Goal: Information Seeking & Learning: Learn about a topic

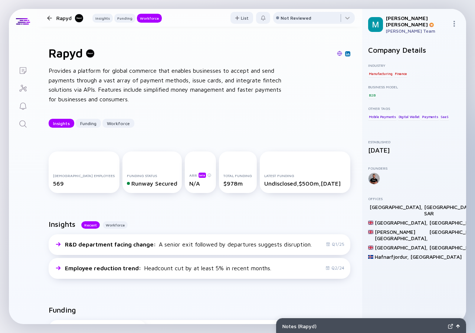
scroll to position [1114, 0]
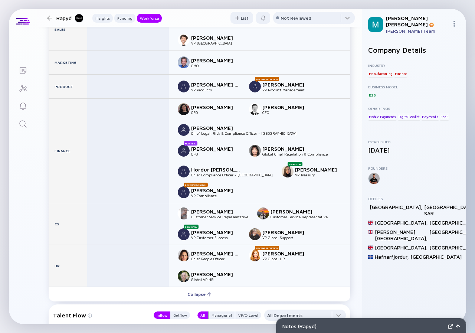
click at [49, 18] on div at bounding box center [49, 18] width 5 height 5
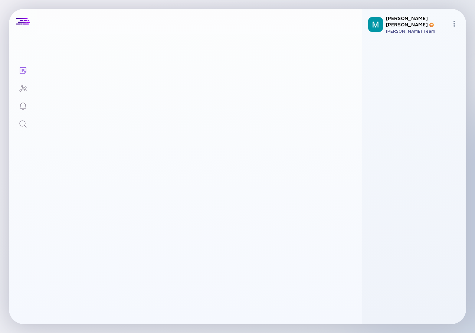
scroll to position [1819, 0]
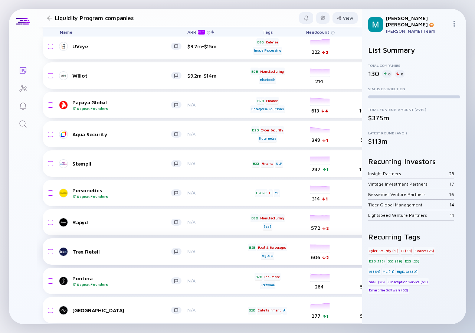
click at [123, 252] on div "Trax Retail" at bounding box center [121, 251] width 99 height 6
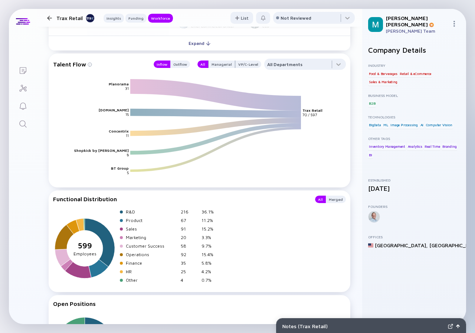
scroll to position [854, 0]
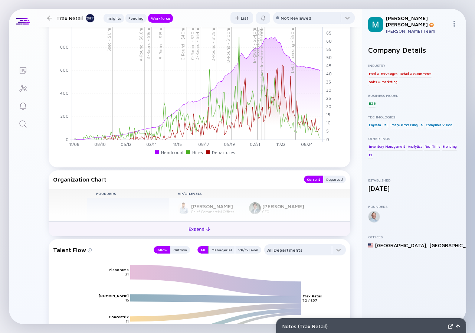
click at [200, 231] on div "Expand" at bounding box center [199, 229] width 31 height 12
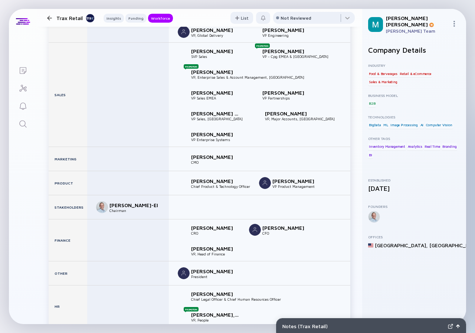
scroll to position [1151, 0]
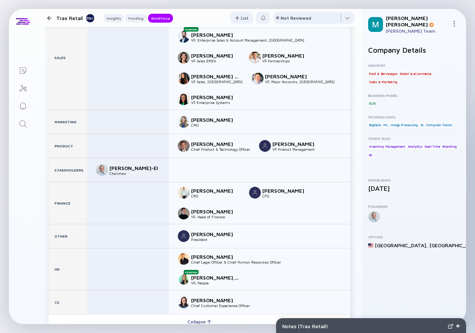
click at [52, 18] on div at bounding box center [49, 18] width 5 height 5
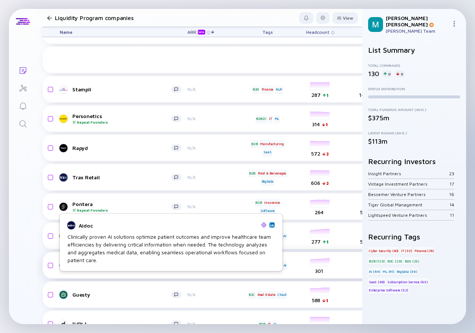
scroll to position [1967, 0]
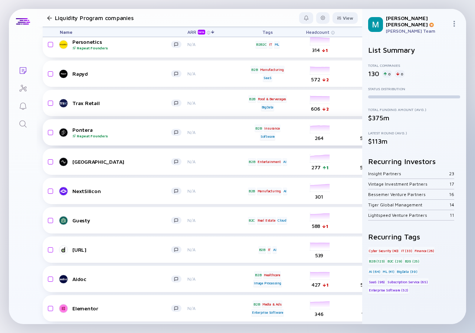
click at [123, 131] on div "Pontera Repeat Founders" at bounding box center [121, 133] width 99 height 12
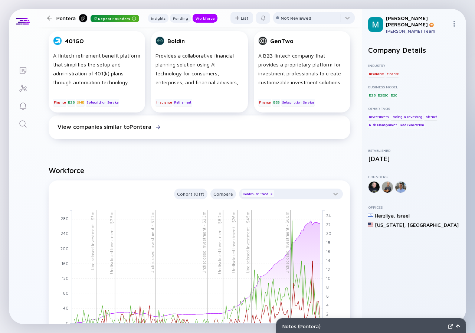
scroll to position [780, 0]
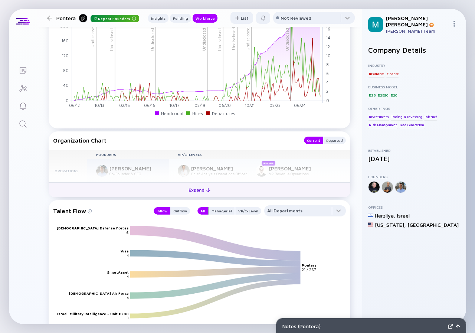
click at [192, 192] on div "Expand" at bounding box center [199, 190] width 31 height 12
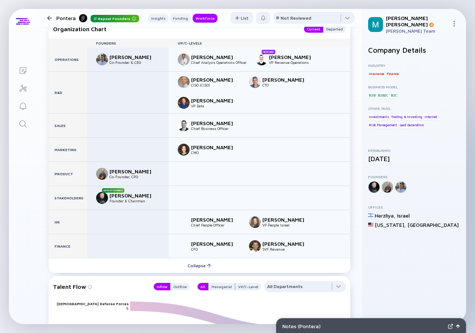
scroll to position [928, 0]
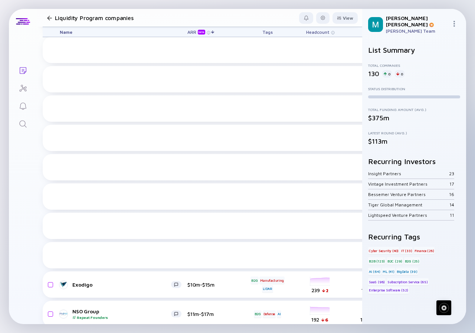
scroll to position [1856, 0]
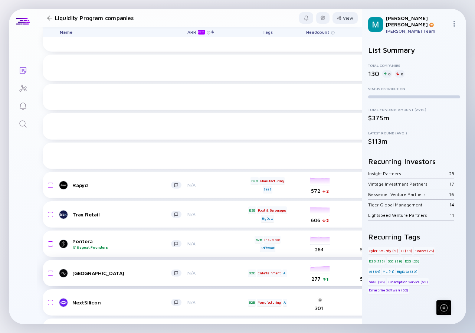
click at [117, 270] on div "[GEOGRAPHIC_DATA]" at bounding box center [121, 273] width 99 height 6
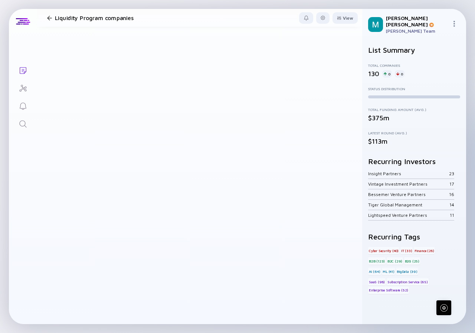
scroll to position [2042, 0]
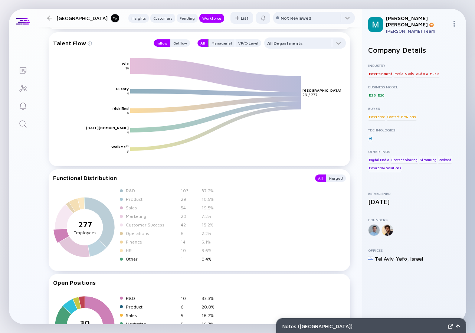
scroll to position [717, 0]
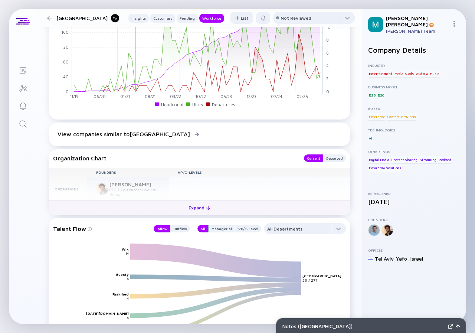
click at [198, 206] on div "Expand" at bounding box center [199, 208] width 31 height 12
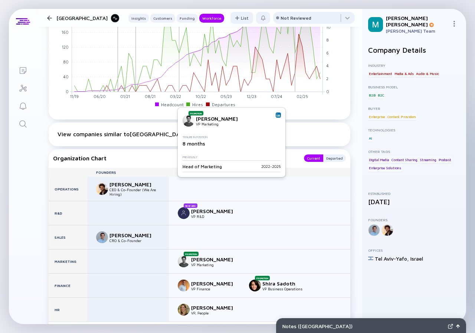
scroll to position [829, 0]
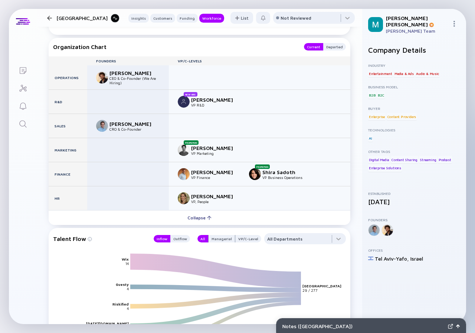
click at [49, 17] on div at bounding box center [49, 18] width 5 height 5
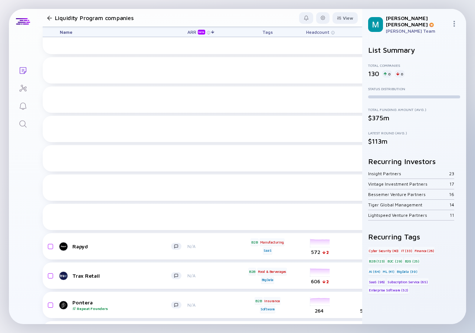
scroll to position [2017, 0]
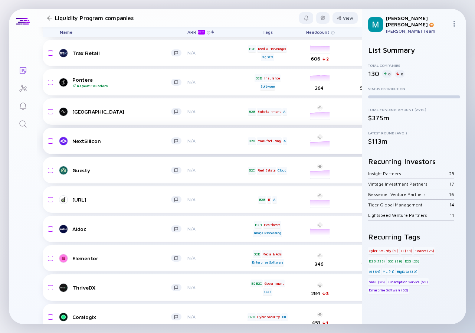
click at [129, 143] on div "NextSilicon" at bounding box center [121, 141] width 99 height 6
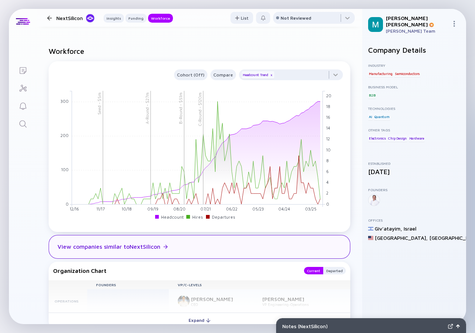
scroll to position [631, 0]
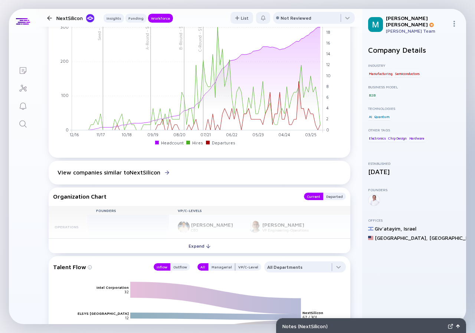
click at [191, 252] on button "Expand" at bounding box center [200, 245] width 302 height 15
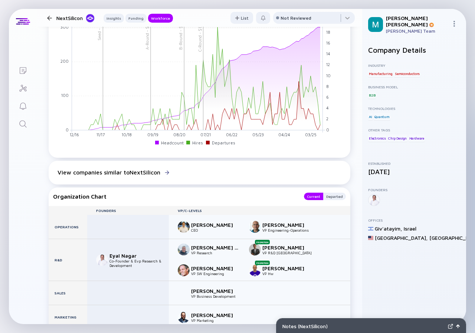
scroll to position [371, 0]
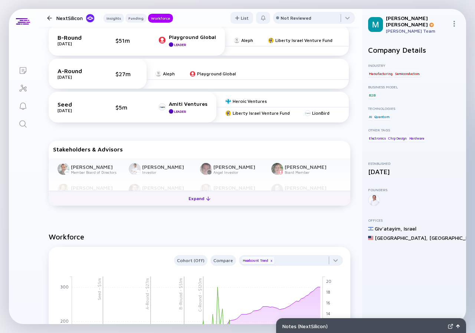
click at [198, 204] on div "Expand" at bounding box center [199, 199] width 31 height 12
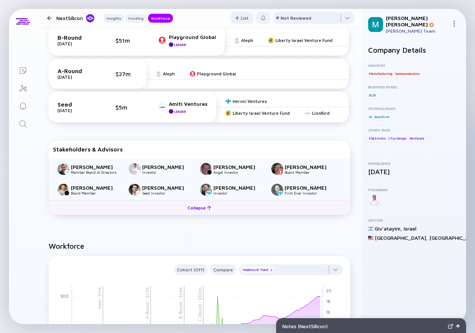
click at [197, 208] on div "Collapse" at bounding box center [199, 208] width 33 height 12
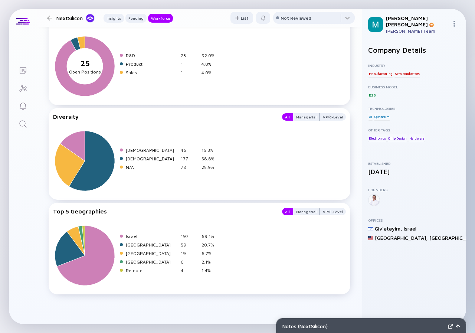
scroll to position [1044, 0]
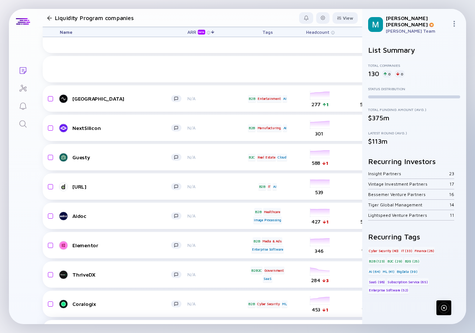
scroll to position [2105, 0]
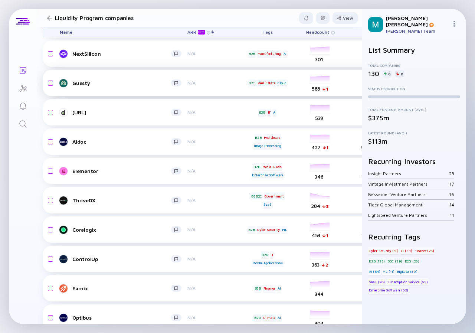
click at [104, 85] on div "Guesty" at bounding box center [121, 83] width 99 height 6
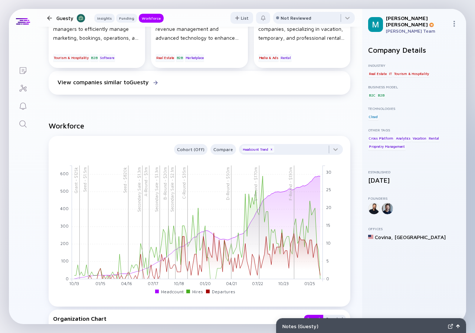
scroll to position [817, 0]
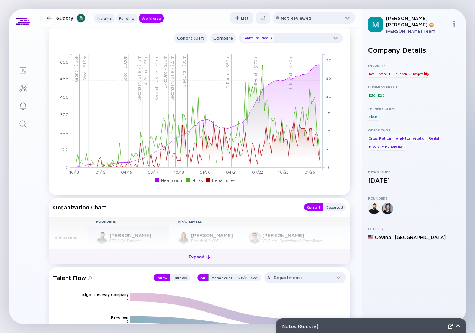
click at [193, 260] on div "Expand" at bounding box center [199, 257] width 31 height 12
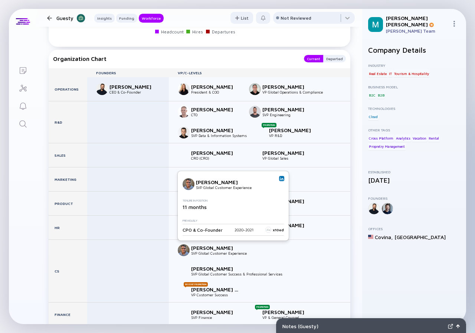
scroll to position [1003, 0]
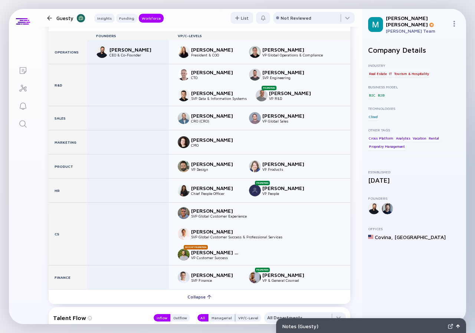
click at [52, 21] on div "Guesty Insights Funding Workforce" at bounding box center [104, 18] width 120 height 10
click at [48, 17] on div at bounding box center [49, 18] width 5 height 5
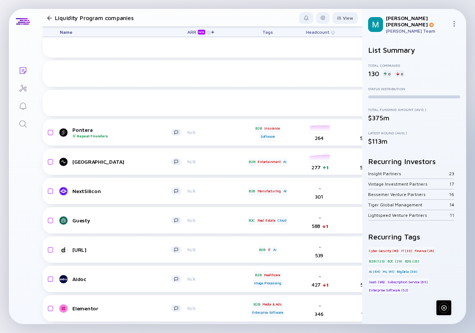
scroll to position [2084, 0]
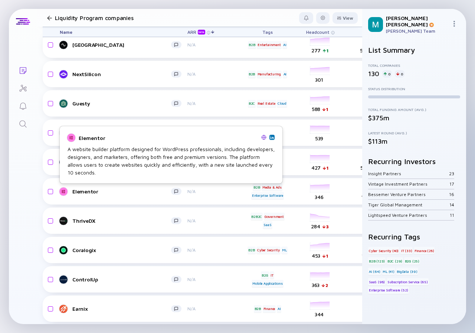
click at [120, 132] on div "Elementor A website builder platform designed for WordPress professionals, incl…" at bounding box center [171, 154] width 214 height 47
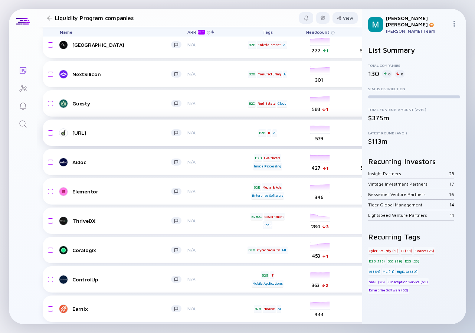
click at [114, 135] on div "Digital.ai" at bounding box center [121, 133] width 99 height 6
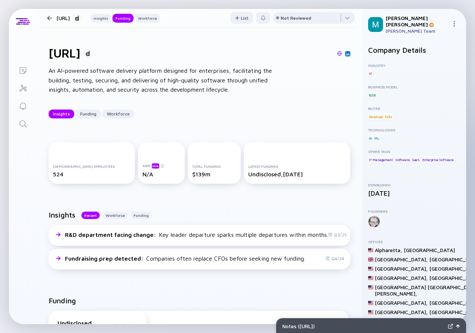
scroll to position [631, 0]
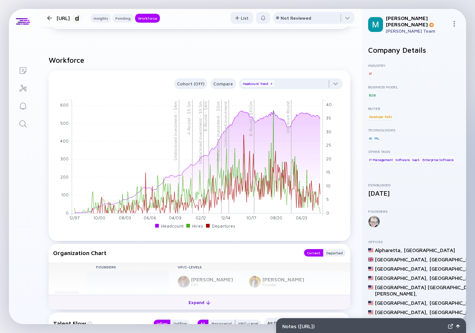
click at [196, 303] on div "Expand" at bounding box center [199, 303] width 31 height 12
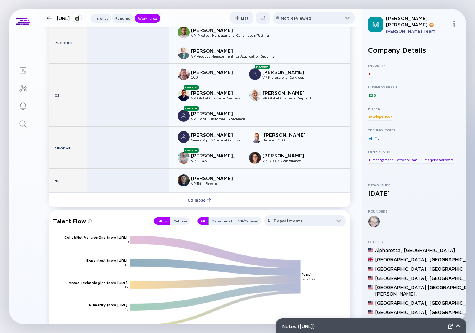
scroll to position [1040, 0]
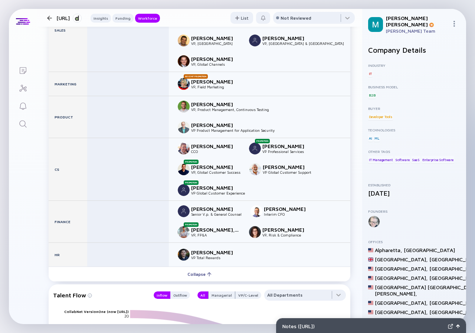
click at [50, 19] on div at bounding box center [49, 18] width 5 height 5
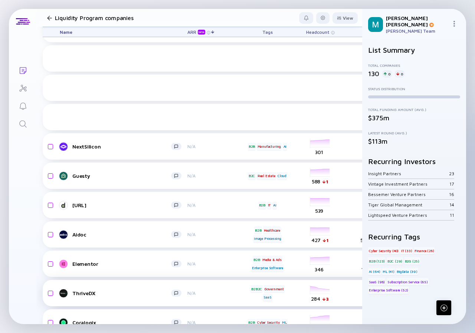
scroll to position [2160, 0]
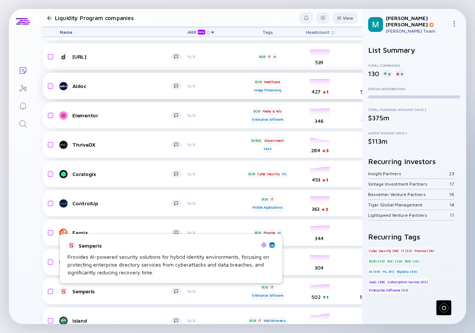
click at [116, 85] on div "Aidoc" at bounding box center [121, 86] width 99 height 6
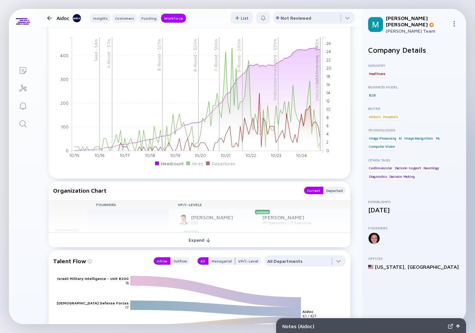
scroll to position [965, 0]
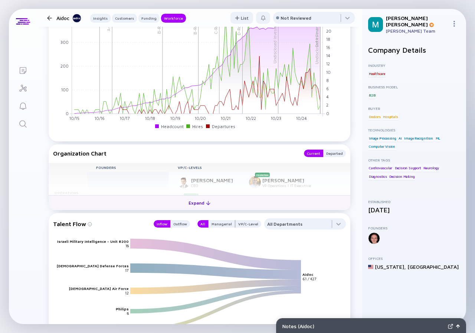
click at [201, 203] on div "Expand" at bounding box center [199, 203] width 31 height 12
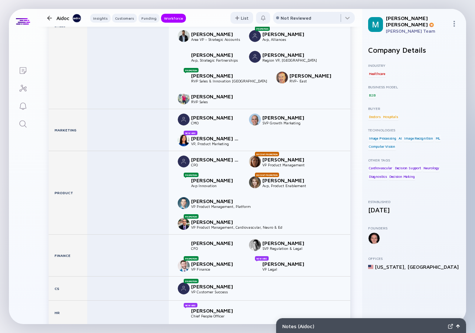
scroll to position [1337, 0]
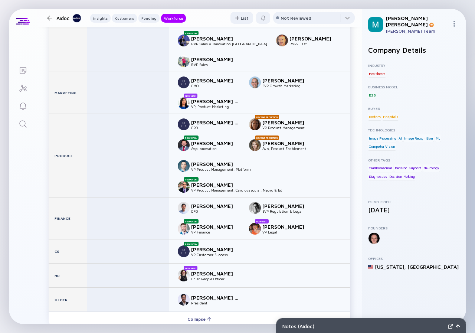
click at [48, 19] on div at bounding box center [49, 18] width 5 height 5
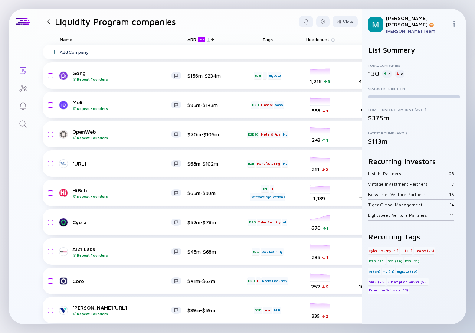
click at [49, 24] on div at bounding box center [49, 21] width 5 height 5
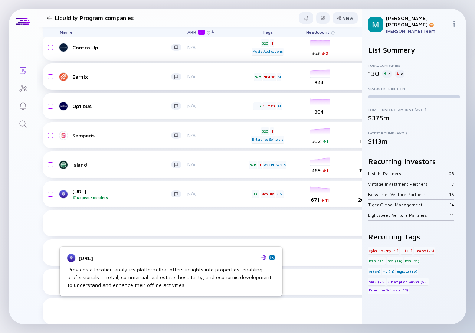
scroll to position [2205, 0]
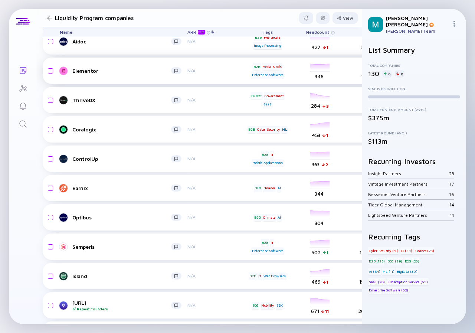
click at [128, 74] on link "Elementor" at bounding box center [124, 70] width 128 height 9
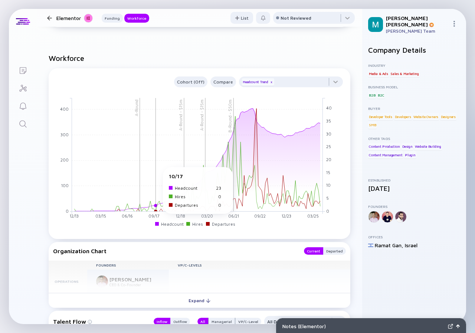
scroll to position [758, 0]
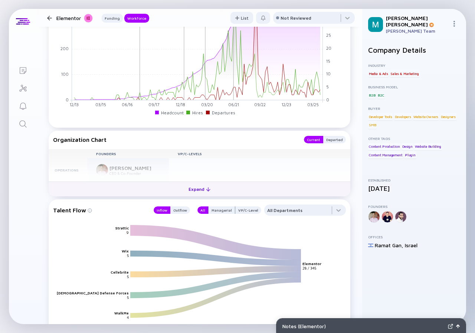
click at [189, 188] on div "Expand" at bounding box center [199, 189] width 31 height 12
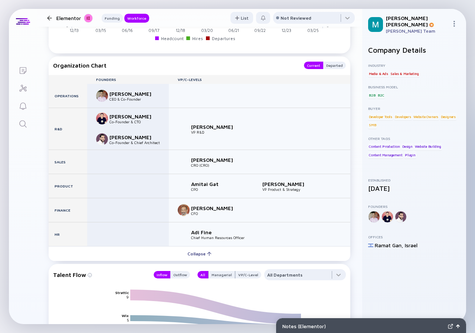
scroll to position [869, 0]
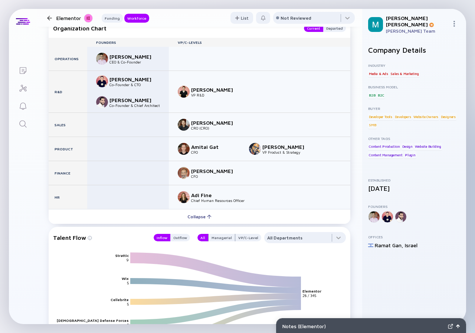
click at [50, 18] on div at bounding box center [49, 18] width 5 height 5
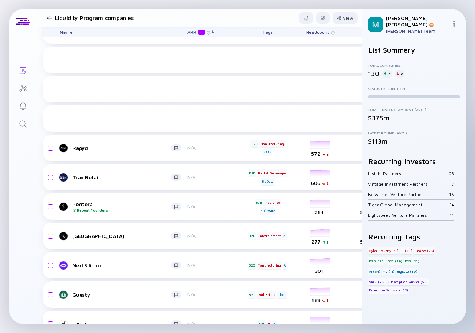
scroll to position [2042, 0]
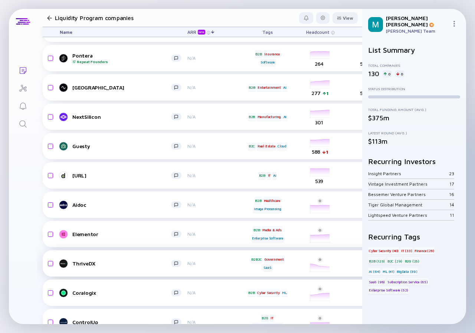
click at [113, 260] on div "ThriveDX" at bounding box center [121, 263] width 99 height 6
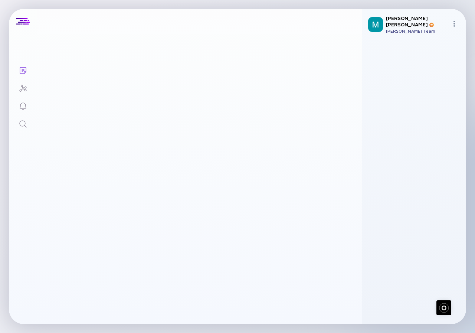
scroll to position [2190, 0]
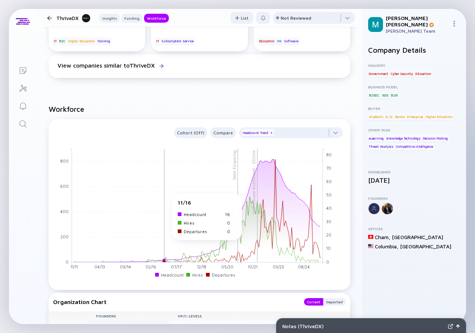
scroll to position [743, 0]
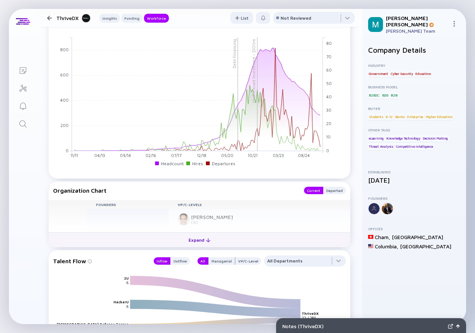
click at [195, 241] on div "Expand" at bounding box center [199, 240] width 31 height 12
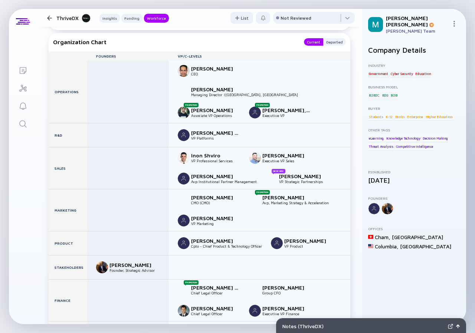
scroll to position [928, 0]
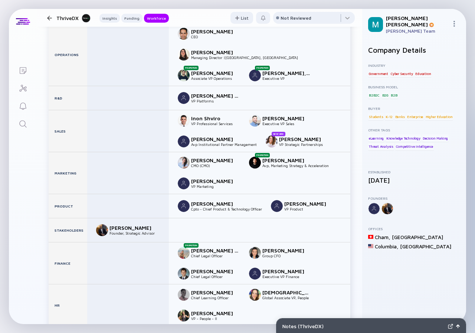
click at [51, 18] on div at bounding box center [49, 18] width 5 height 5
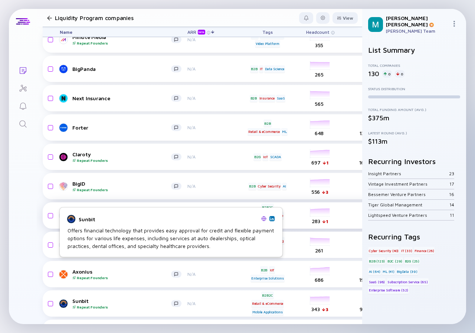
scroll to position [2574, 0]
